Goal: Information Seeking & Learning: Learn about a topic

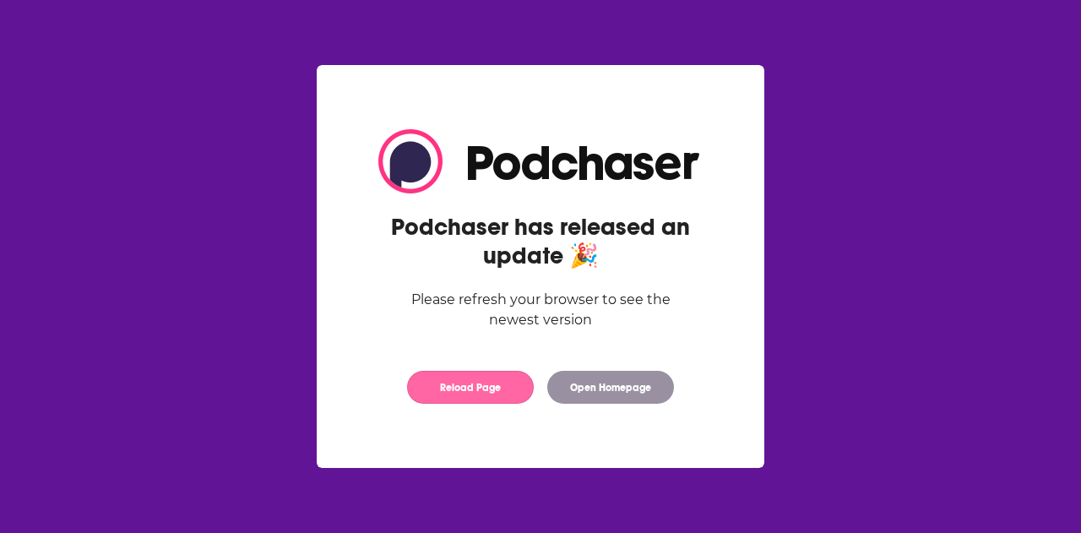
click at [448, 388] on button "Reload Page" at bounding box center [470, 387] width 127 height 33
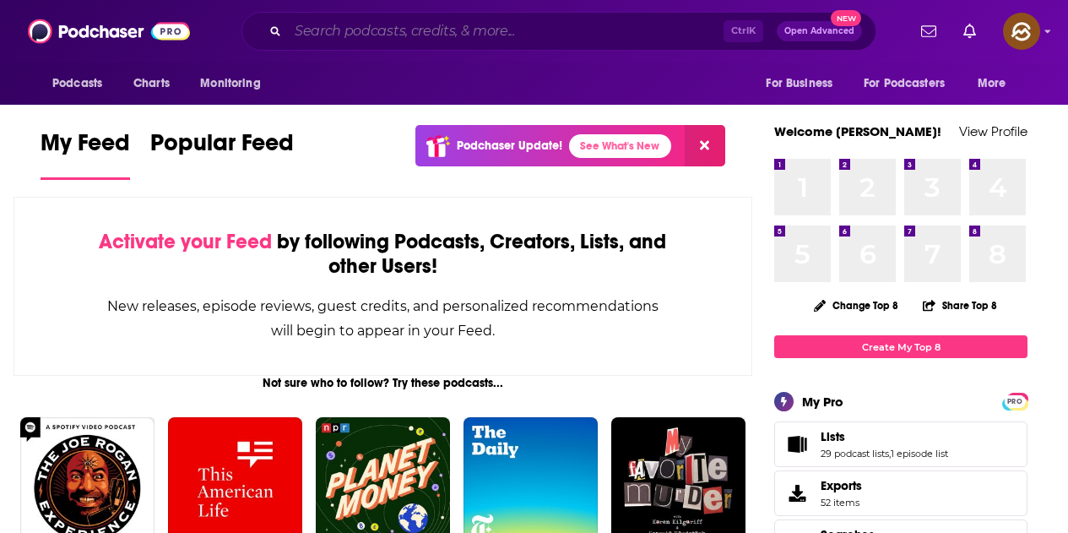
click at [411, 41] on input "Search podcasts, credits, & more..." at bounding box center [506, 31] width 436 height 27
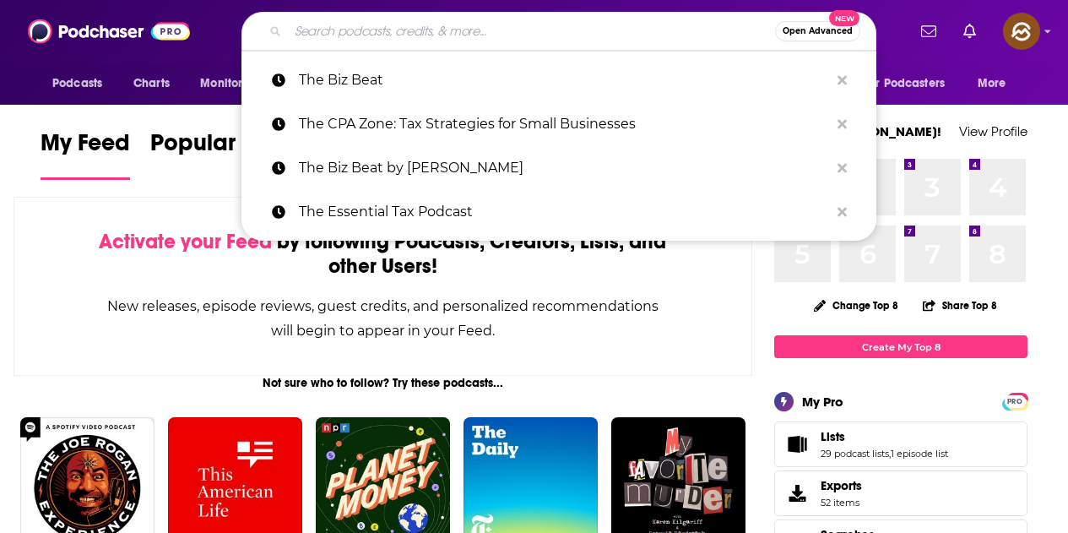
click at [421, 32] on input "Search podcasts, credits, & more..." at bounding box center [531, 31] width 487 height 27
